Goal: Transaction & Acquisition: Purchase product/service

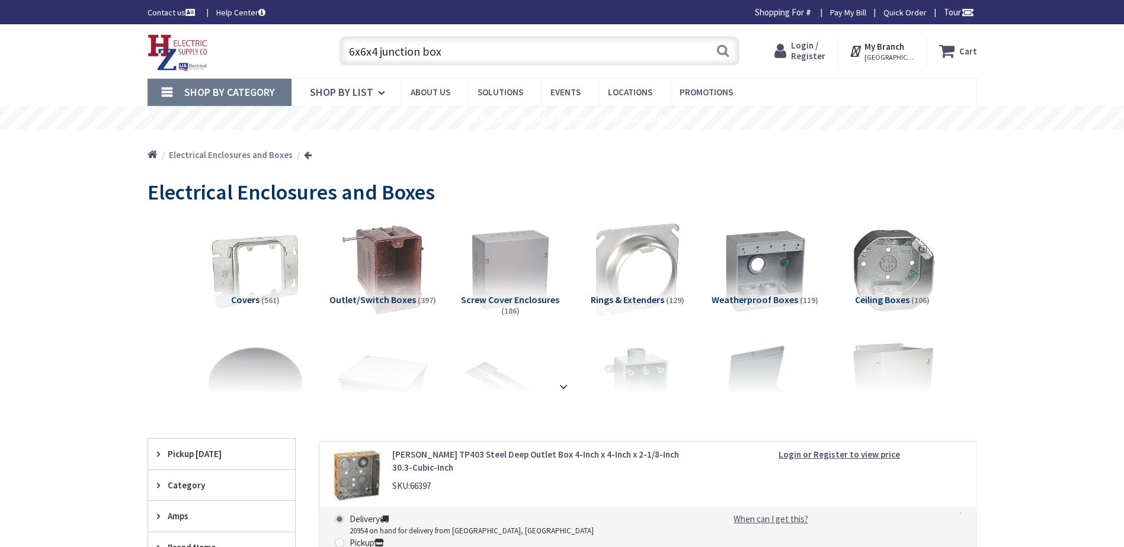
type input "6x6x4 junction box"
click at [531, 299] on span "Screw Cover Enclosures" at bounding box center [510, 300] width 98 height 12
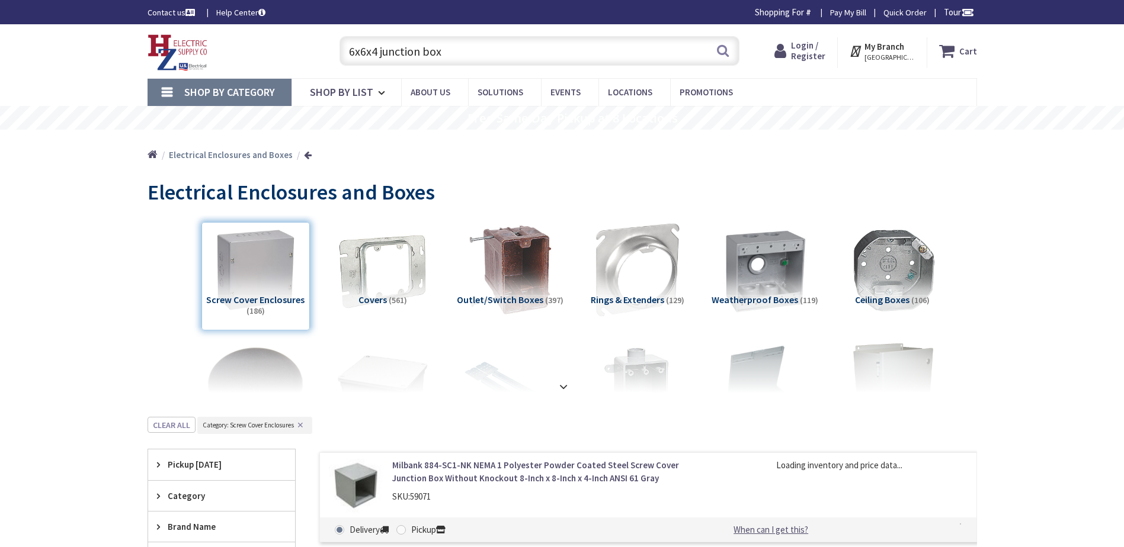
scroll to position [417, 0]
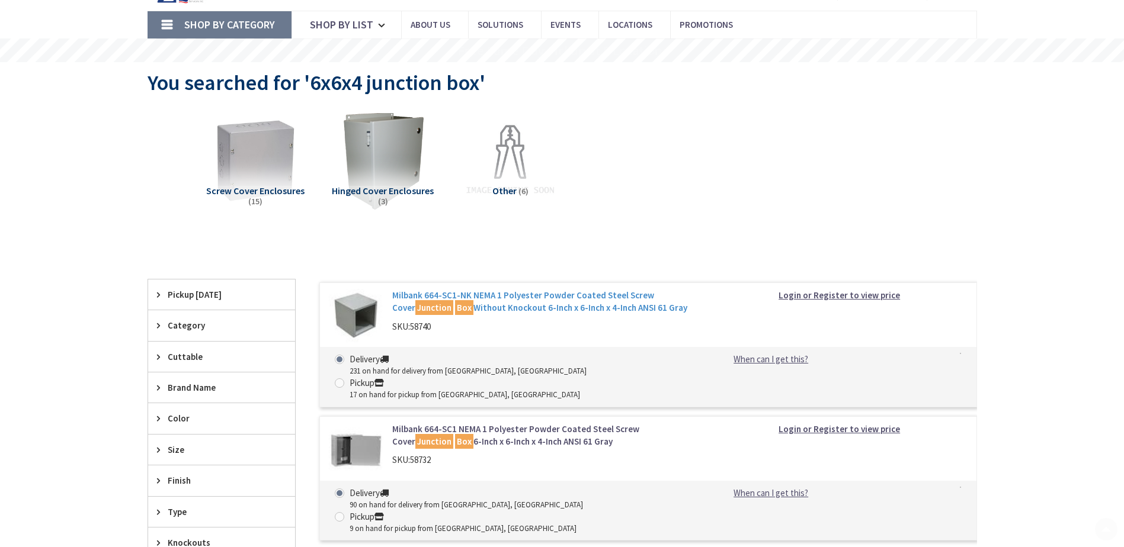
scroll to position [237, 0]
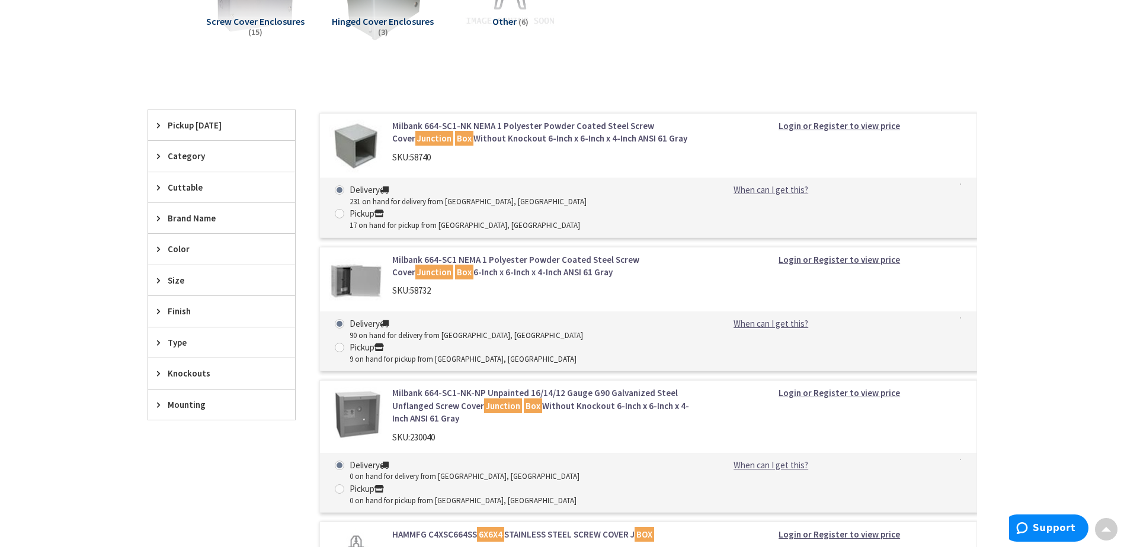
click at [201, 152] on span "Category" at bounding box center [216, 156] width 97 height 12
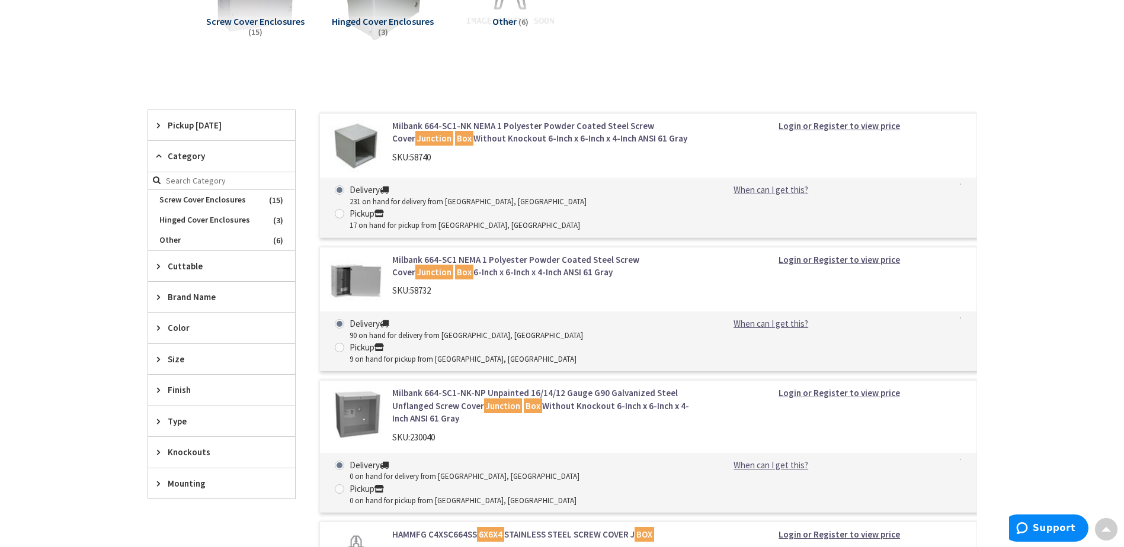
click at [192, 416] on span "Type" at bounding box center [216, 421] width 97 height 12
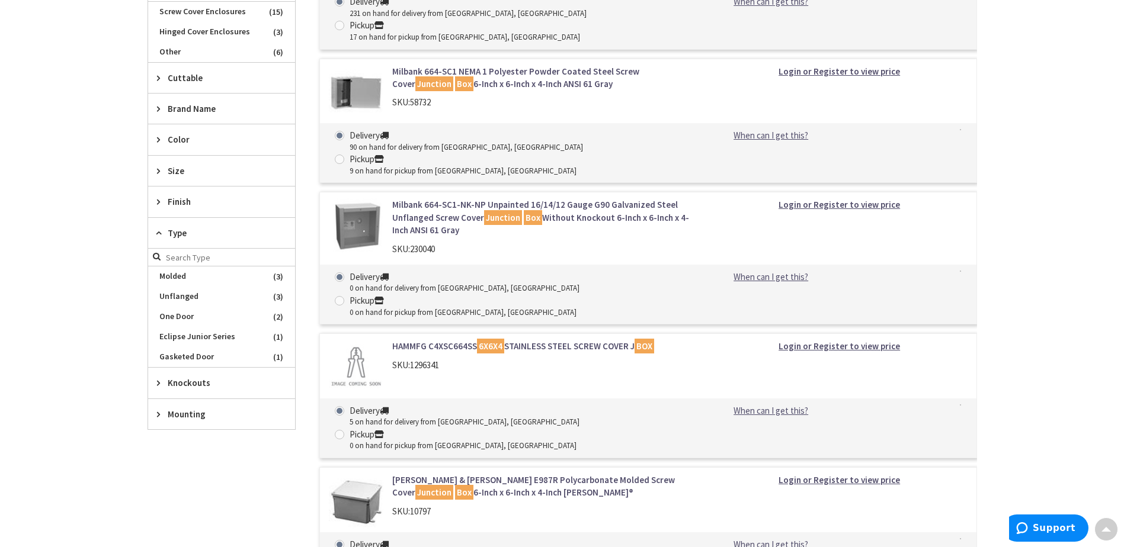
scroll to position [355, 0]
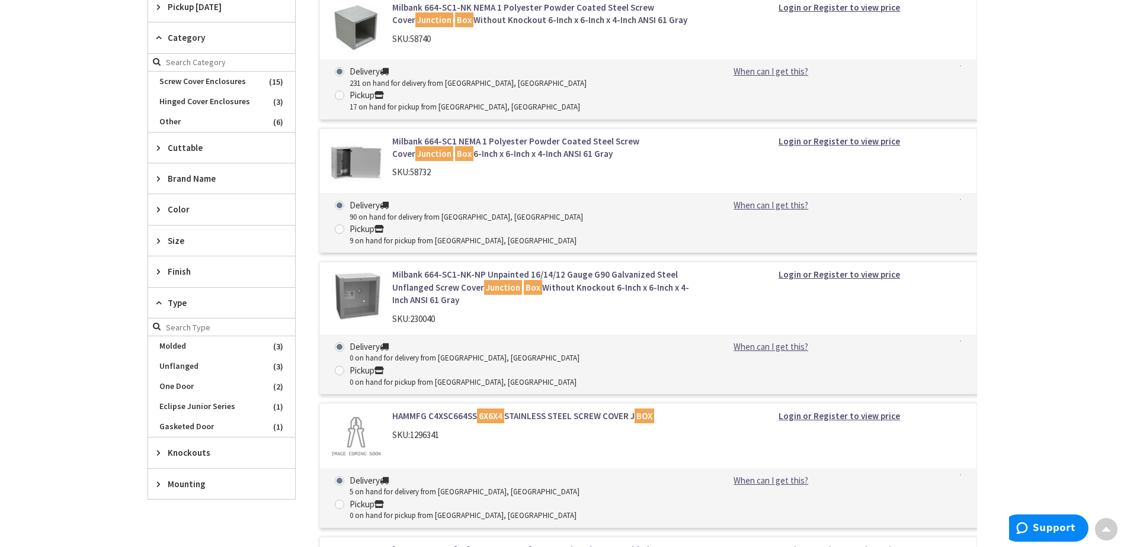
click at [211, 303] on span "Type" at bounding box center [216, 303] width 97 height 12
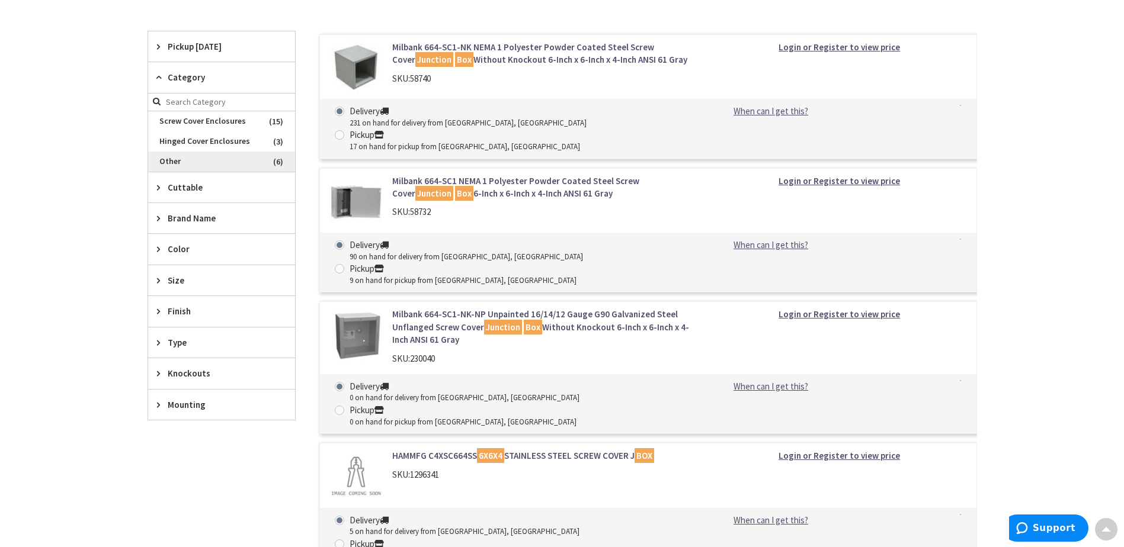
scroll to position [296, 0]
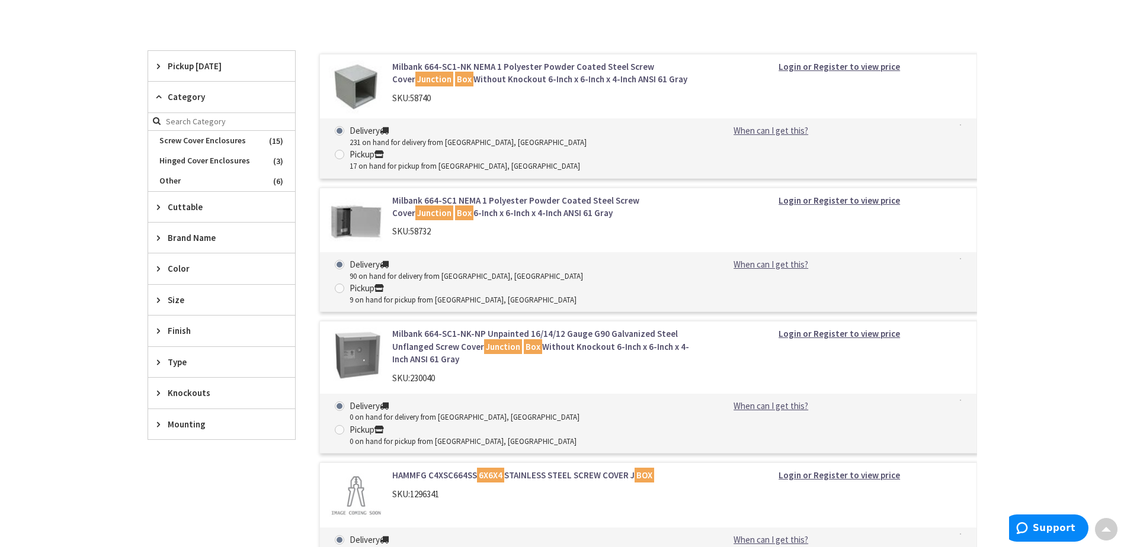
click at [210, 104] on div "Category" at bounding box center [221, 97] width 147 height 31
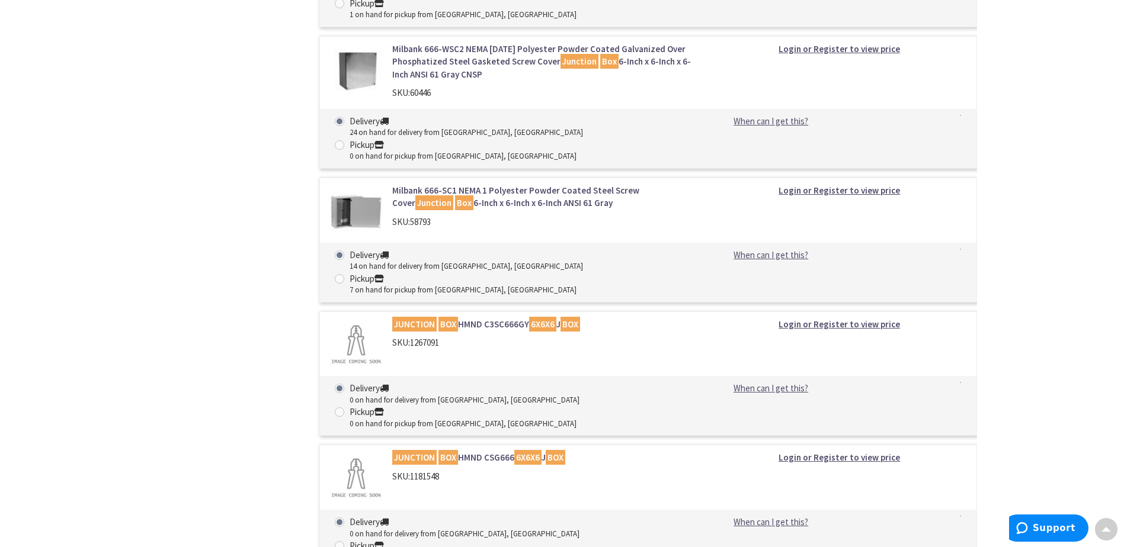
scroll to position [2725, 0]
